Goal: Task Accomplishment & Management: Complete application form

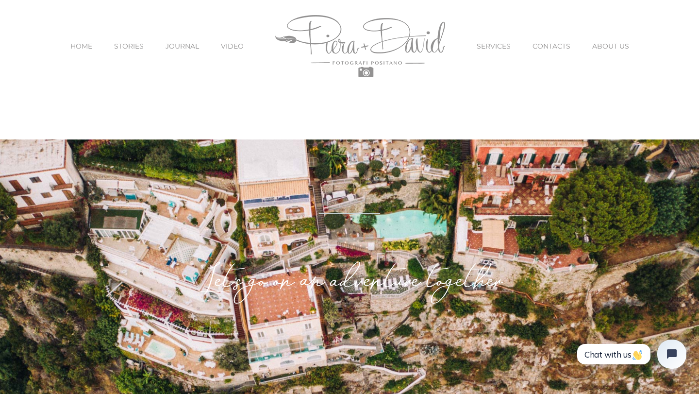
click at [479, 43] on span "SERVICES" at bounding box center [494, 46] width 34 height 7
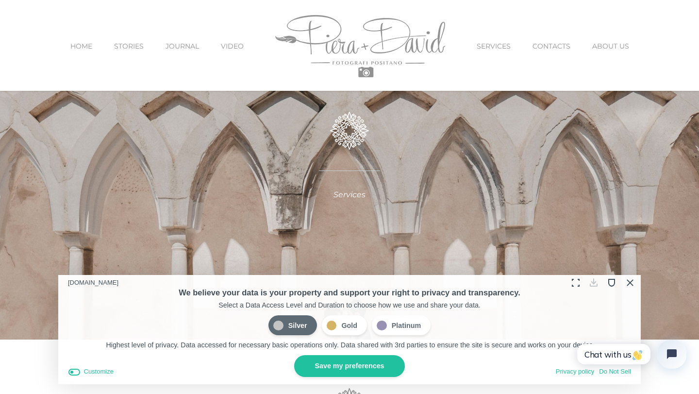
scroll to position [116, 0]
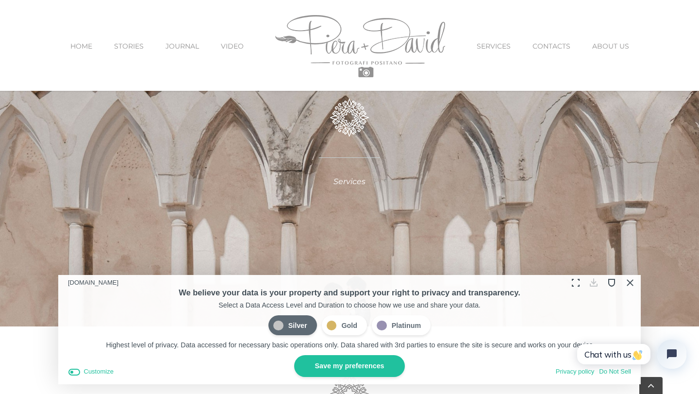
click at [631, 282] on button "Close Cookie Compliance" at bounding box center [629, 282] width 15 height 15
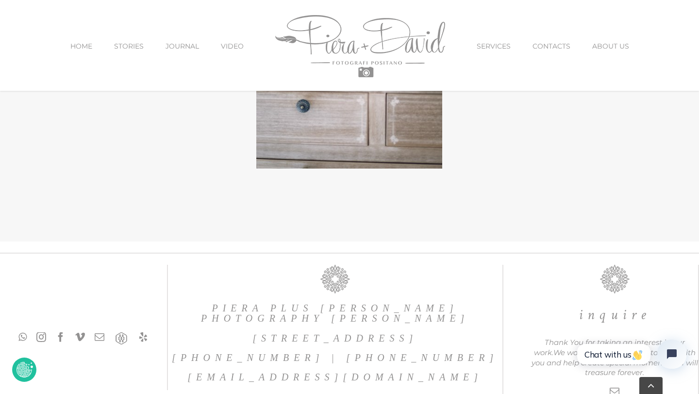
scroll to position [3146, 0]
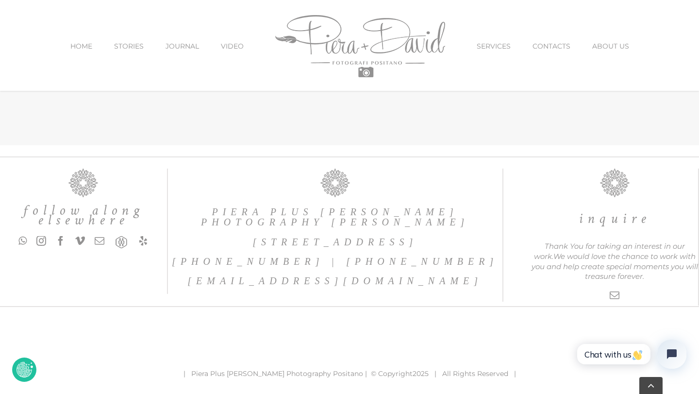
click at [92, 44] on span "HOME" at bounding box center [81, 46] width 22 height 7
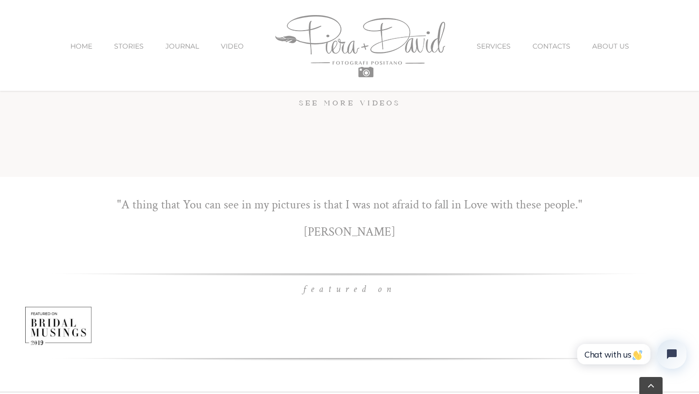
scroll to position [6708, 0]
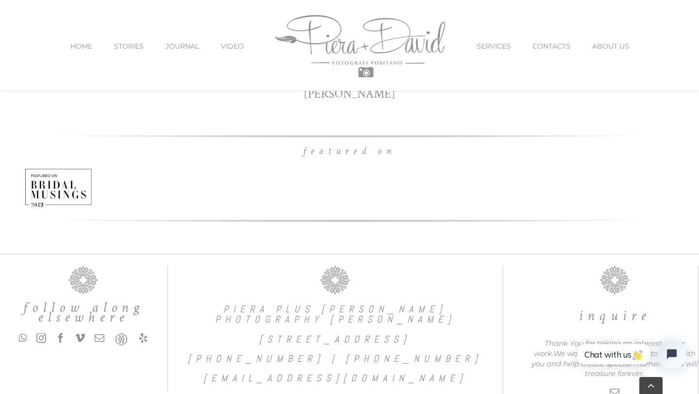
click at [493, 43] on span "SERVICES" at bounding box center [494, 46] width 34 height 7
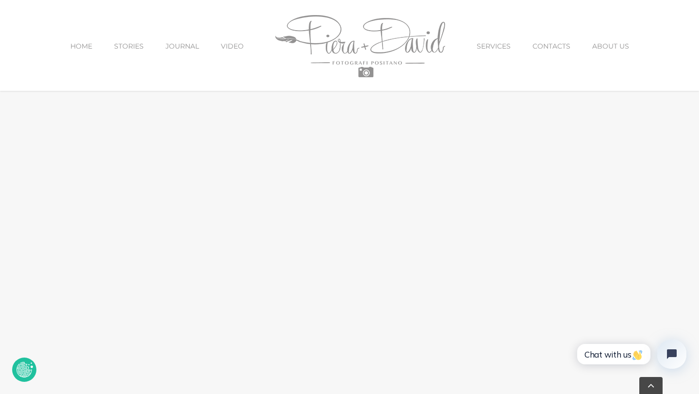
scroll to position [1179, 0]
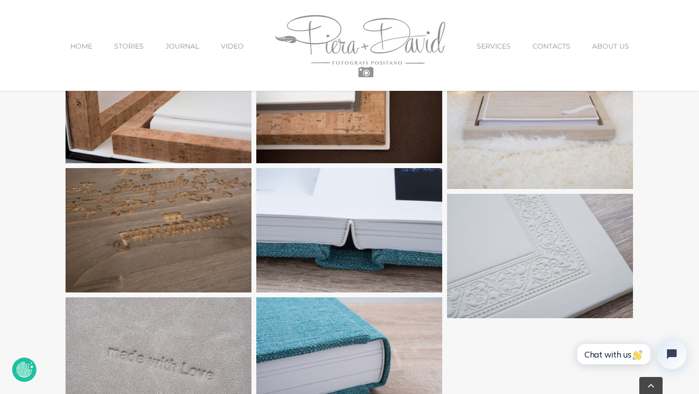
click at [552, 48] on span "CONTACTS" at bounding box center [552, 46] width 38 height 7
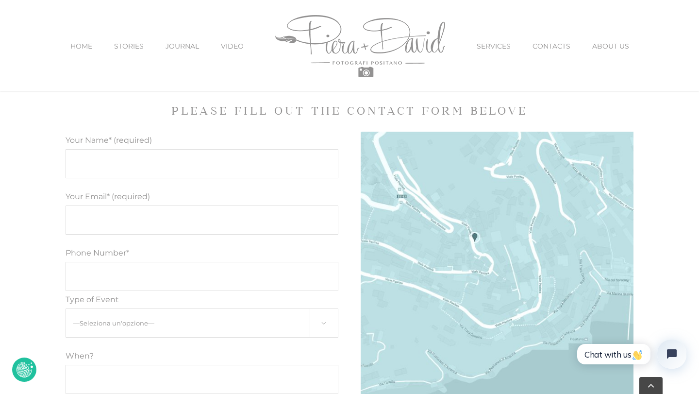
scroll to position [474, 0]
click at [238, 160] on input "Your Name* (required)" at bounding box center [202, 162] width 273 height 29
type input "[PERSON_NAME]"
type input "[PERSON_NAME][EMAIL_ADDRESS][DOMAIN_NAME]"
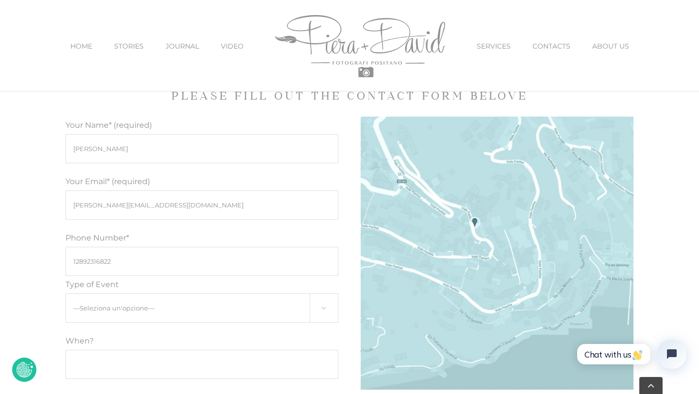
click at [126, 257] on input "12892316822" at bounding box center [202, 261] width 273 height 29
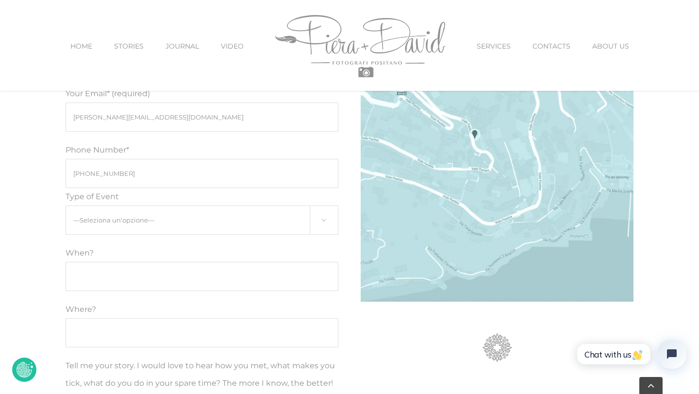
scroll to position [587, 0]
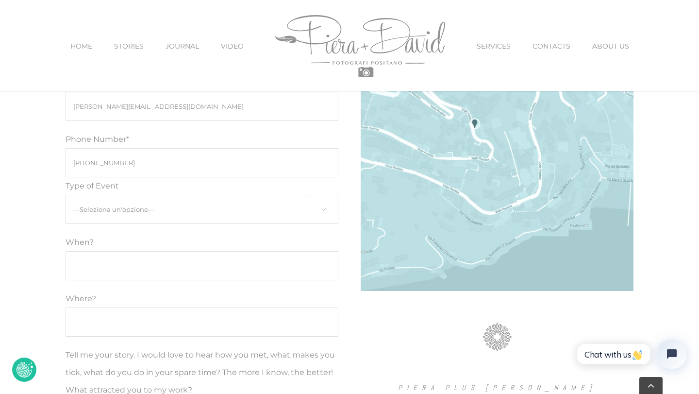
type input "[PHONE_NUMBER]"
click at [322, 214] on select "—Seleziona un'opzione— Engagement Proposal Wedding Maternity Children" at bounding box center [202, 209] width 273 height 29
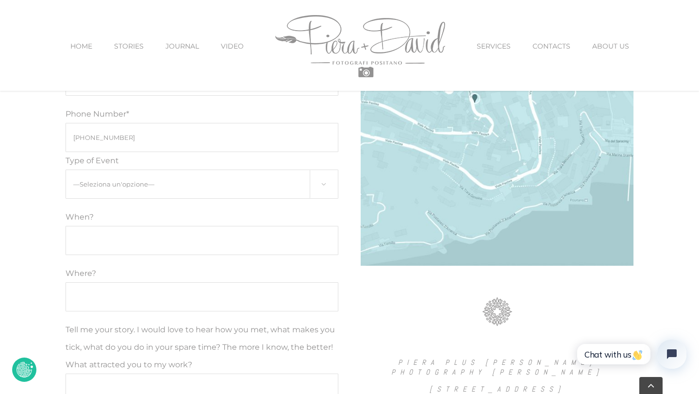
click at [102, 239] on input "Modulo di contatto" at bounding box center [202, 240] width 273 height 29
type input "[DATE]"
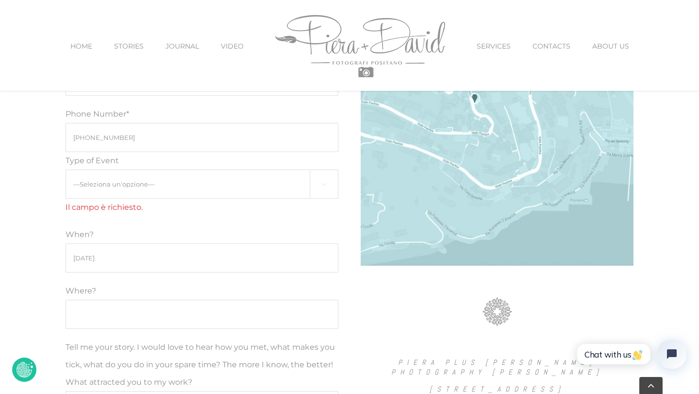
click at [156, 185] on select "—Seleziona un'opzione— Engagement Proposal Wedding Maternity Children" at bounding box center [202, 184] width 273 height 29
select select "Engagement"
click at [66, 170] on select "—Seleziona un'opzione— Engagement Proposal Wedding Maternity Children" at bounding box center [202, 184] width 273 height 29
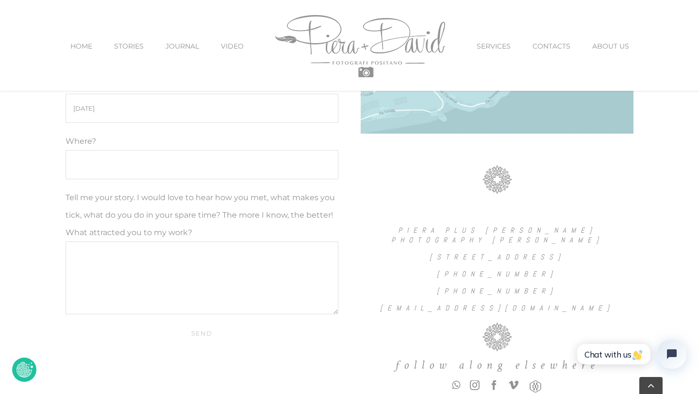
scroll to position [752, 0]
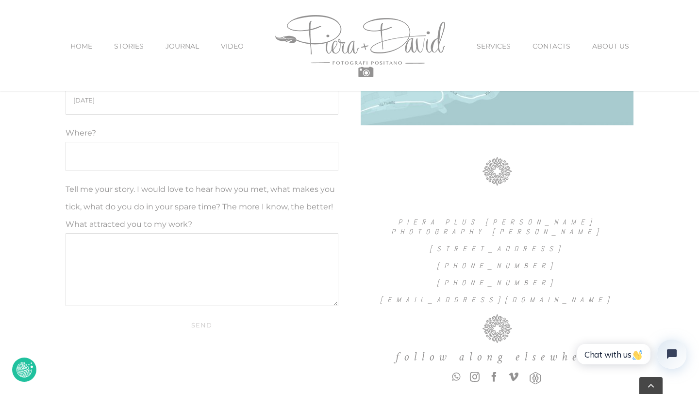
click at [252, 165] on input "Where?" at bounding box center [202, 156] width 273 height 29
type input "Positano"
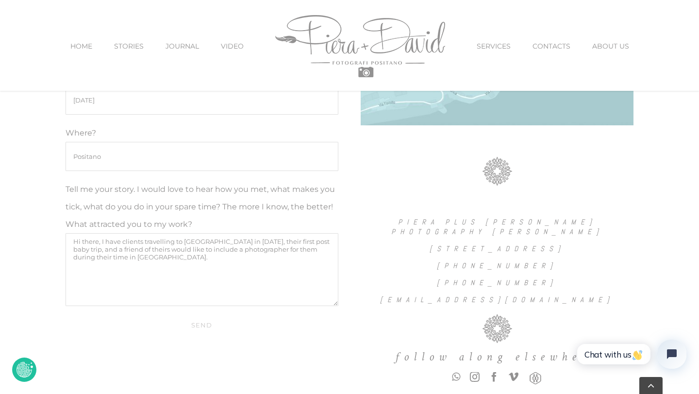
click at [104, 241] on textarea "Hi there, I have clients travelling to [GEOGRAPHIC_DATA] in [DATE], their first…" at bounding box center [202, 269] width 273 height 73
click at [287, 256] on textarea "Hi there, I am a tour operator from [GEOGRAPHIC_DATA] and I have clients travel…" at bounding box center [202, 269] width 273 height 73
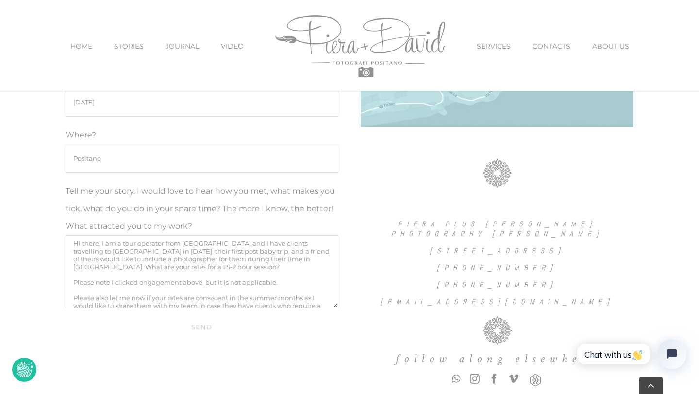
scroll to position [815, 0]
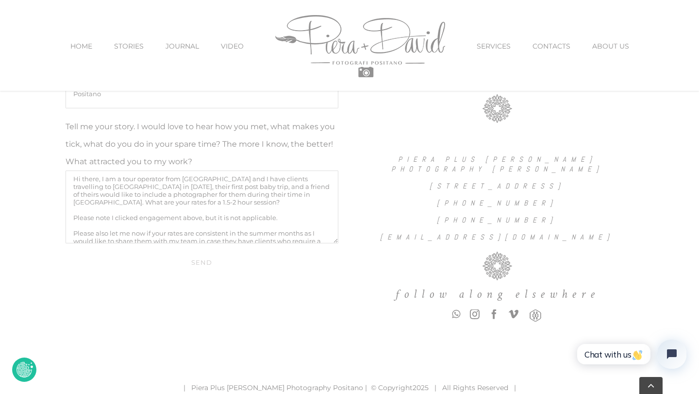
type textarea "Hi there, I am a tour operator from [GEOGRAPHIC_DATA] and I have clients travel…"
click at [198, 263] on input "Send" at bounding box center [202, 262] width 273 height 18
